Goal: Transaction & Acquisition: Subscribe to service/newsletter

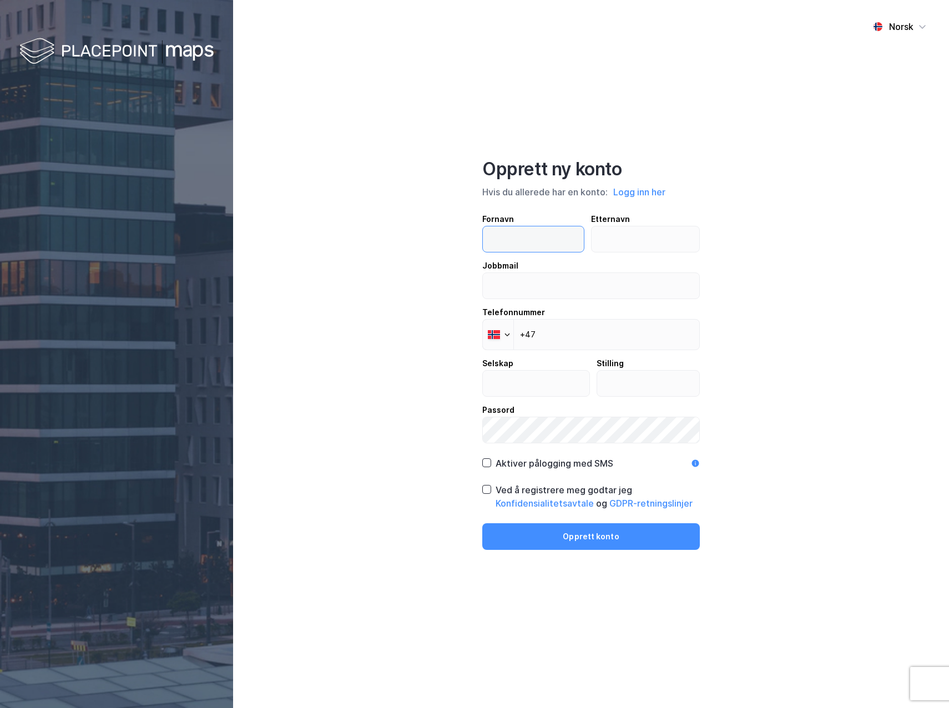
click at [552, 241] on input "text" at bounding box center [533, 239] width 101 height 26
type input "[PERSON_NAME]"
click at [615, 239] on input "text" at bounding box center [646, 239] width 108 height 26
type input "Ager"
click at [563, 241] on input "[PERSON_NAME]" at bounding box center [533, 239] width 101 height 26
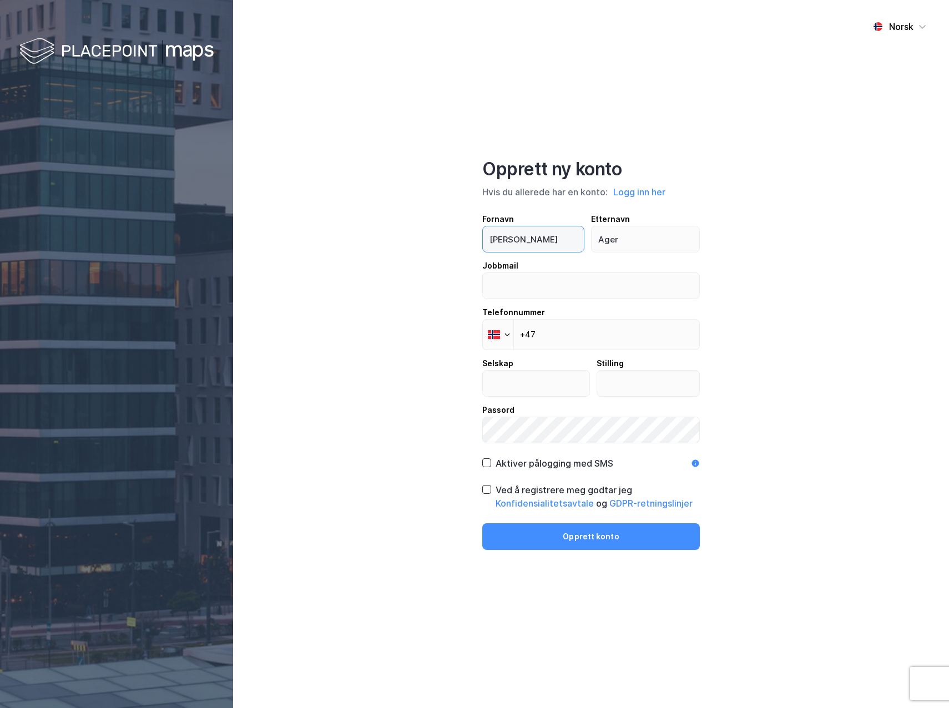
scroll to position [0, 73]
drag, startPoint x: 528, startPoint y: 239, endPoint x: 775, endPoint y: 233, distance: 247.1
click at [775, 233] on div "Norsk Opprett ny konto Hvis du allerede har en konto: Logg inn her Fornavn [PER…" at bounding box center [591, 354] width 716 height 708
click at [610, 290] on input "email" at bounding box center [591, 286] width 217 height 26
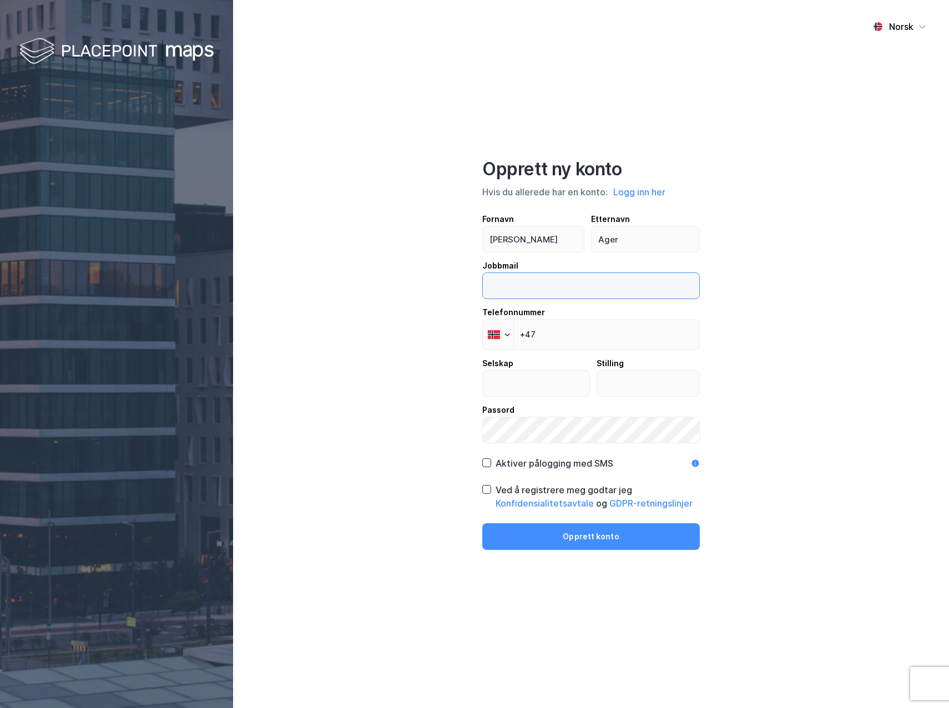
type input "[EMAIL_ADDRESS][DOMAIN_NAME]"
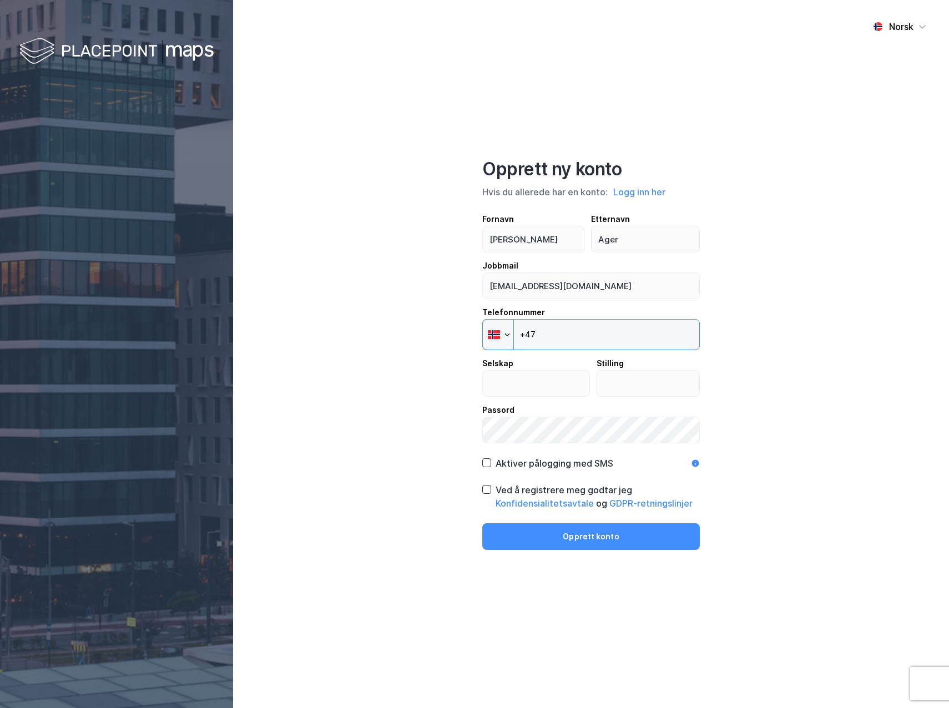
click at [592, 333] on input "+47" at bounding box center [591, 334] width 218 height 31
type input "[PHONE_NUMBER]"
click at [548, 376] on input "text" at bounding box center [536, 384] width 107 height 26
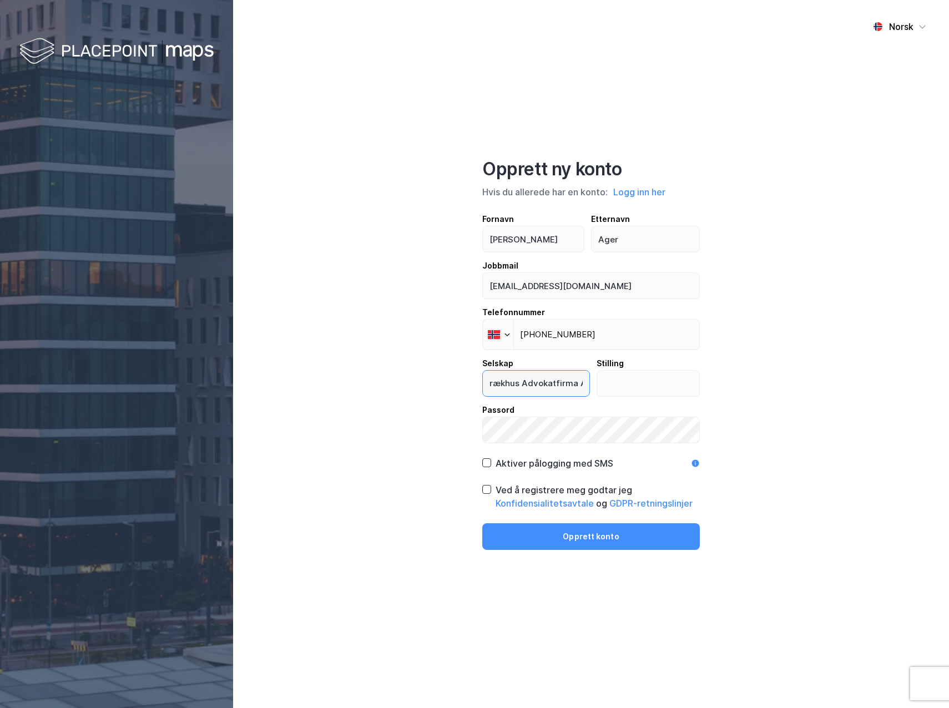
scroll to position [0, 11]
type input "Brækhus Advokatfirma AS"
click at [642, 384] on input "text" at bounding box center [648, 384] width 103 height 26
type input "Advokatfullmektig"
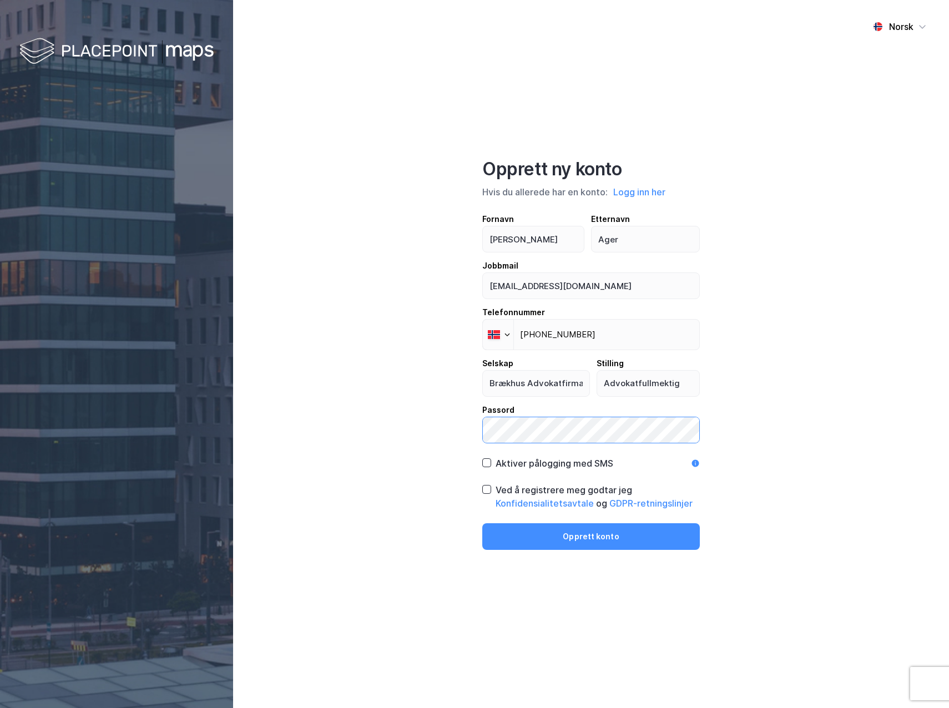
click at [270, 406] on div "Norsk Opprett ny konto Hvis du allerede har en konto: Logg inn her Fornavn [PER…" at bounding box center [591, 354] width 716 height 708
click at [485, 486] on icon at bounding box center [487, 490] width 8 height 8
click at [562, 538] on button "Opprett konto" at bounding box center [591, 537] width 218 height 27
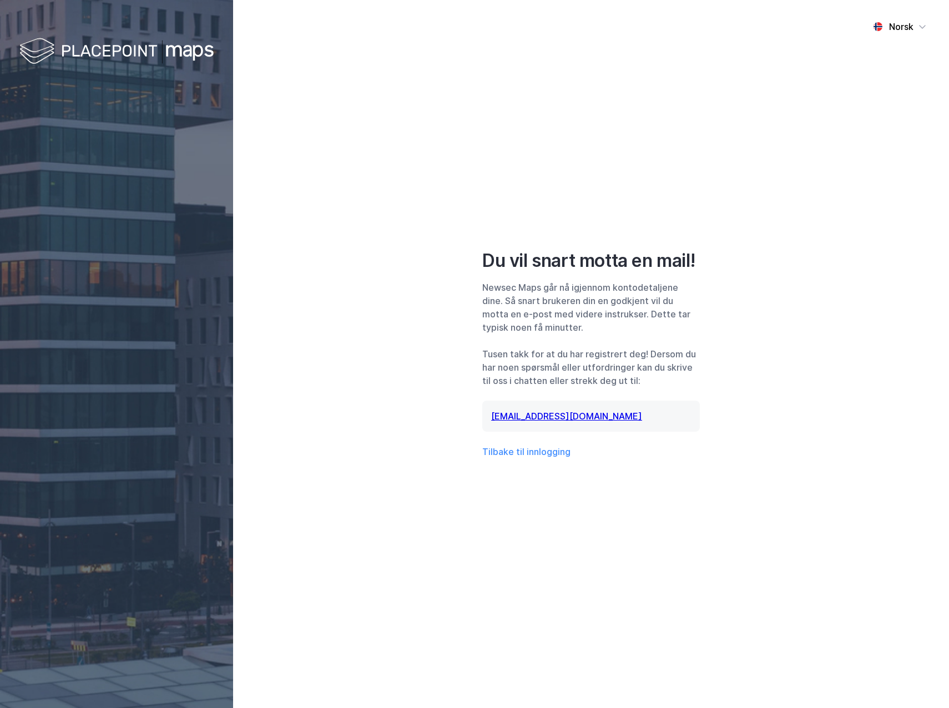
click at [580, 299] on div "Newsec Maps går nå igjennom kontodetaljene dine. Så snart brukeren din en godkj…" at bounding box center [591, 307] width 218 height 53
